Goal: Information Seeking & Learning: Check status

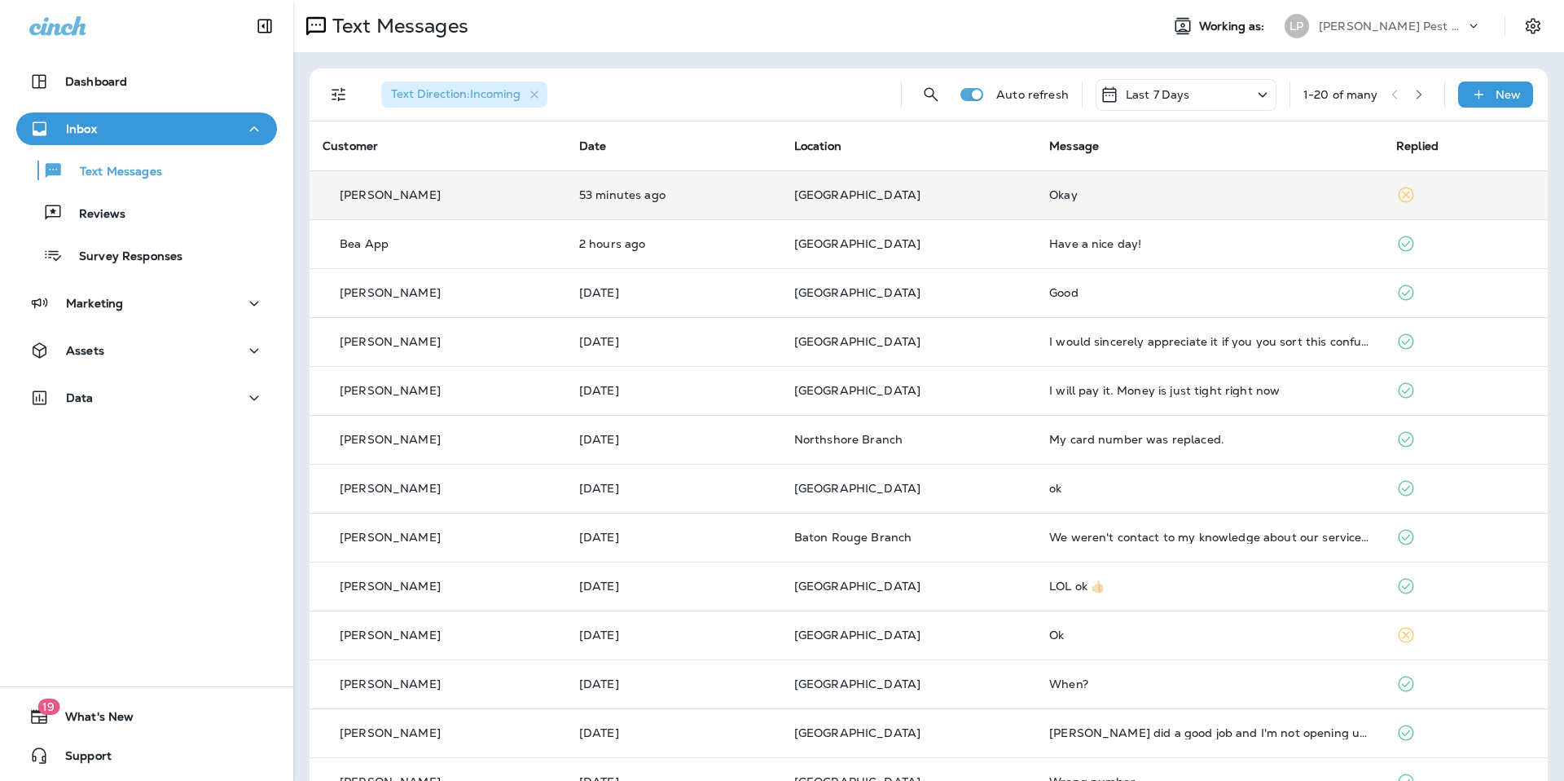
click at [890, 206] on td "[GEOGRAPHIC_DATA]" at bounding box center [908, 194] width 255 height 49
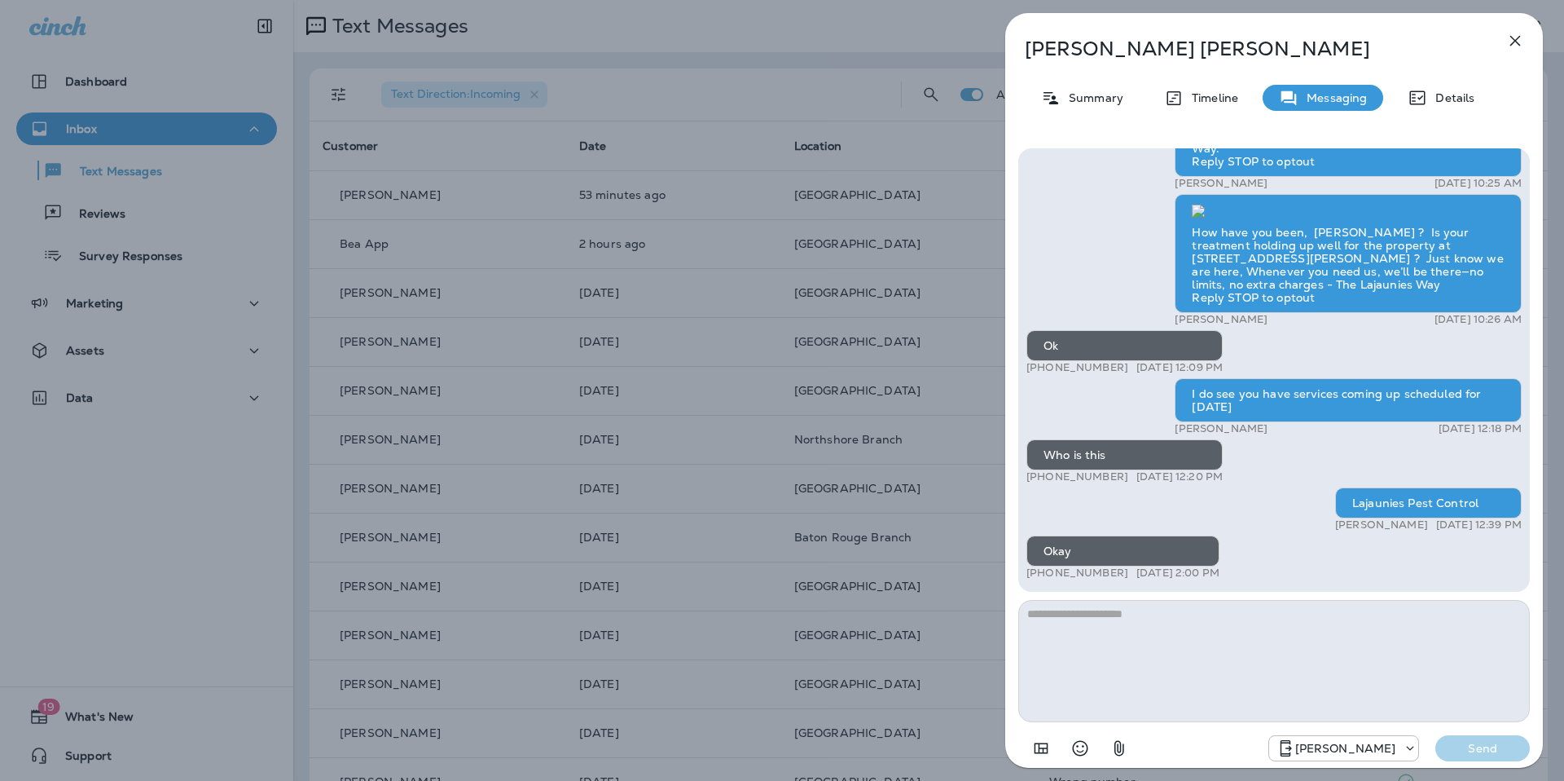
click at [1511, 48] on icon "button" at bounding box center [1516, 41] width 20 height 20
